Goal: Navigation & Orientation: Find specific page/section

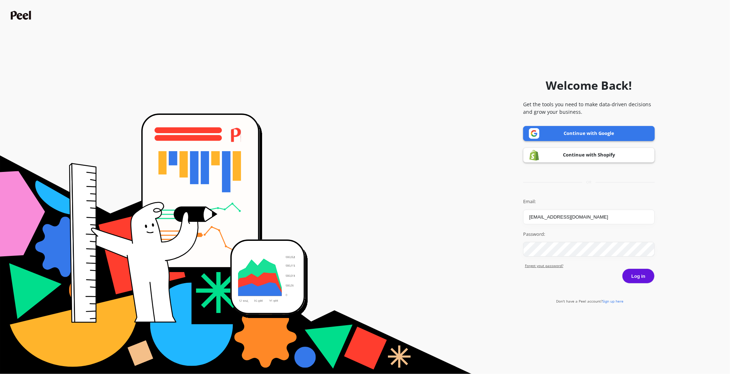
type input "[EMAIL_ADDRESS][DOMAIN_NAME]"
click at [648, 278] on button "Log in" at bounding box center [638, 275] width 33 height 15
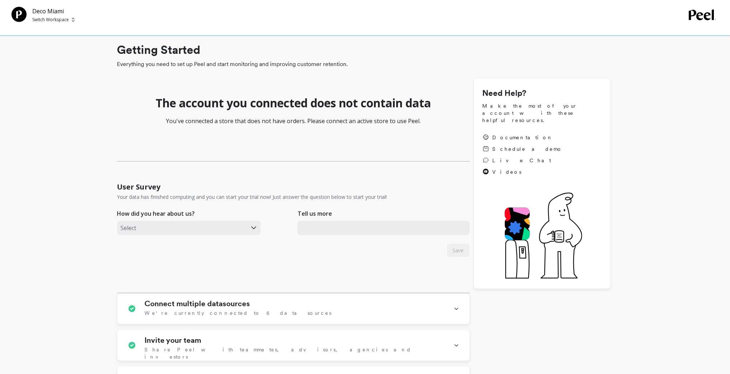
click at [59, 18] on p "Switch Workspace" at bounding box center [50, 20] width 37 height 6
click at [292, 123] on p "You've connected a store that does not have orders. Please connect an active st…" at bounding box center [293, 121] width 352 height 9
click at [61, 21] on p "Switch Workspace" at bounding box center [50, 20] width 37 height 6
click at [77, 72] on div "D Deco Miami - Amazon" at bounding box center [78, 68] width 84 height 14
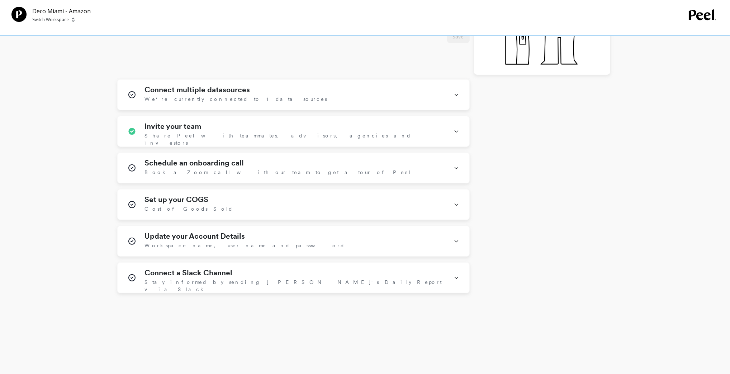
scroll to position [61, 0]
